Goal: Transaction & Acquisition: Subscribe to service/newsletter

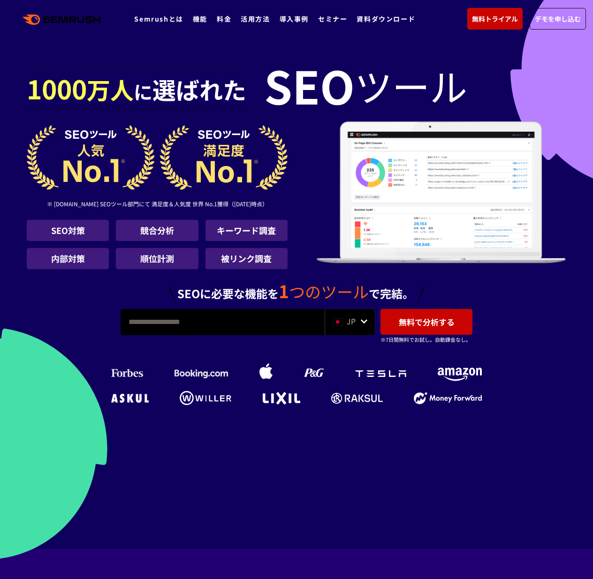
click at [253, 328] on input "URL、キーワードを入力してください" at bounding box center [222, 322] width 203 height 25
click at [233, 19] on ul "Semrushとは 機能 料金 活用方法 導入事例 セミナー 資料ダウンロード" at bounding box center [279, 19] width 290 height 12
click at [227, 18] on link "料金" at bounding box center [224, 18] width 15 height 9
